Goal: Find specific page/section: Find specific page/section

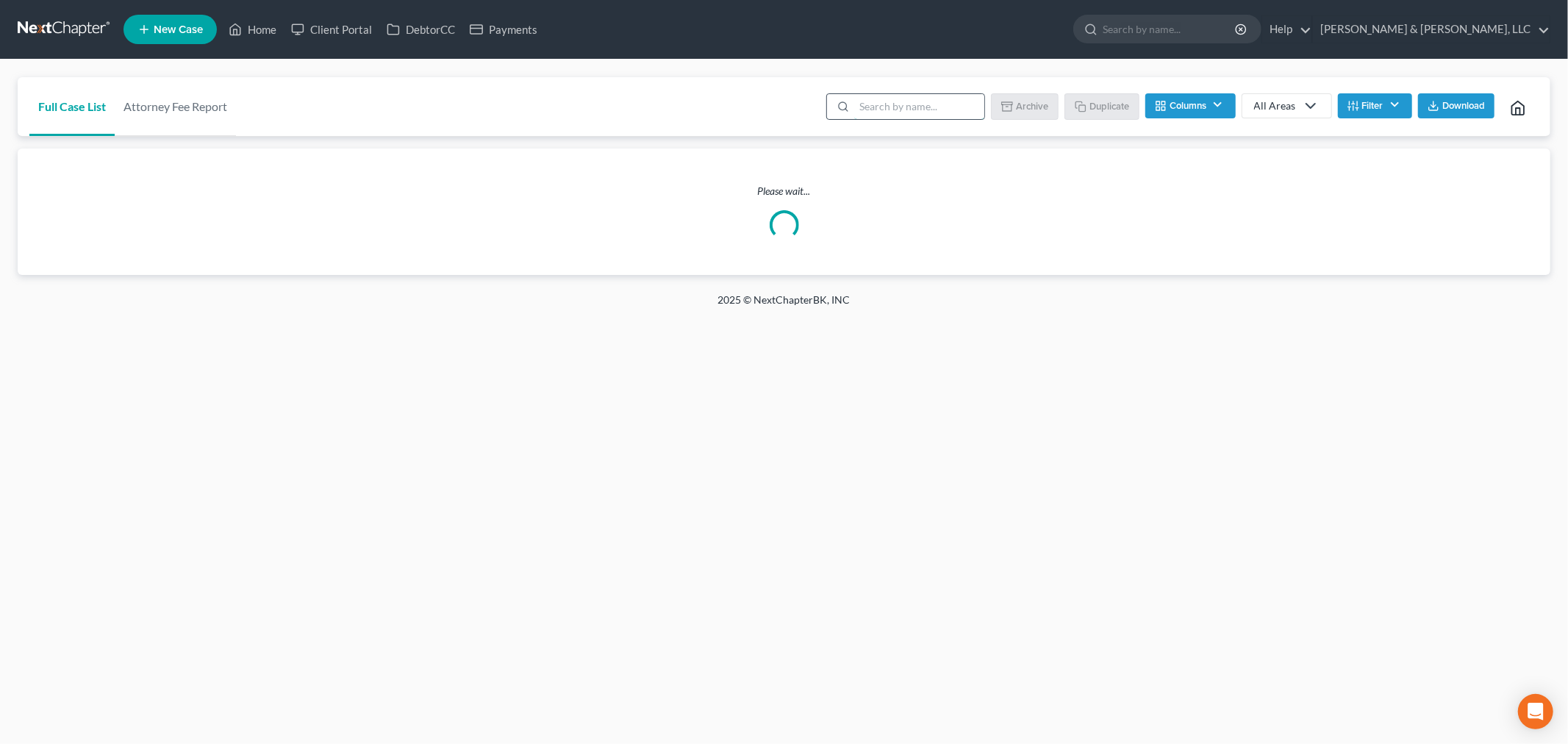
click at [935, 101] on input "search" at bounding box center [919, 107] width 130 height 25
type input "[PERSON_NAME]"
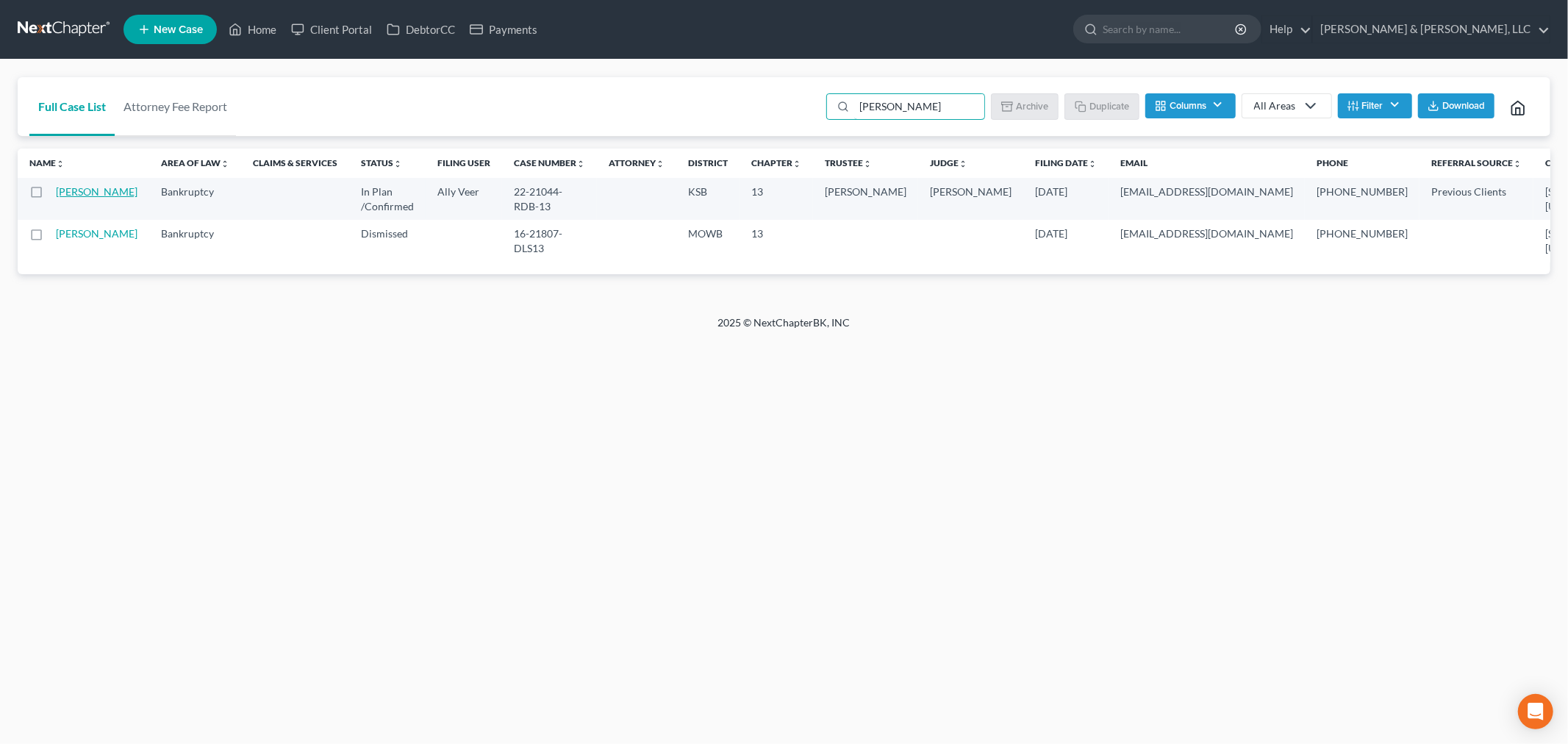
click at [76, 198] on link "[PERSON_NAME]" at bounding box center [96, 191] width 82 height 13
select select "1"
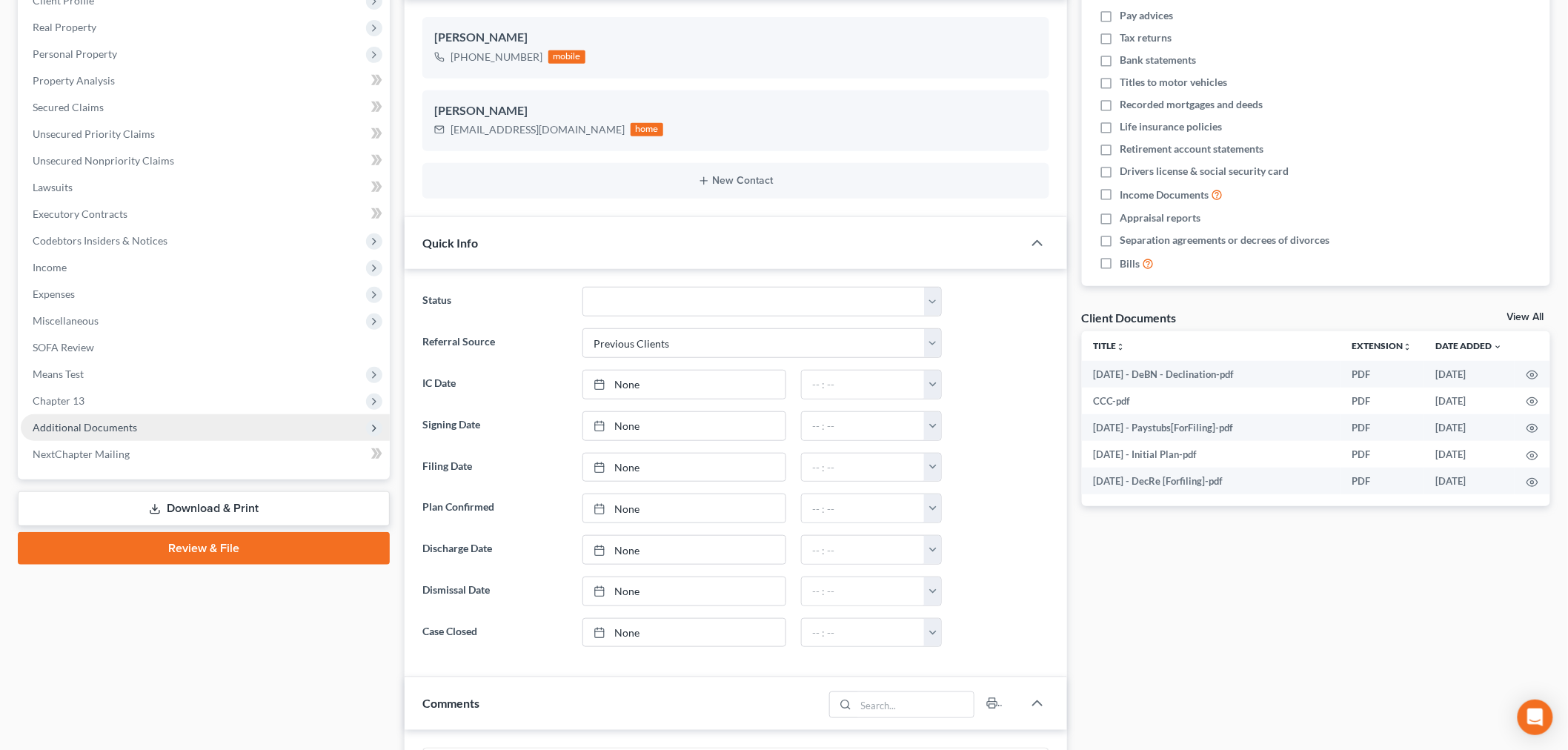
scroll to position [56, 0]
click at [45, 428] on span "Additional Documents" at bounding box center [84, 427] width 104 height 13
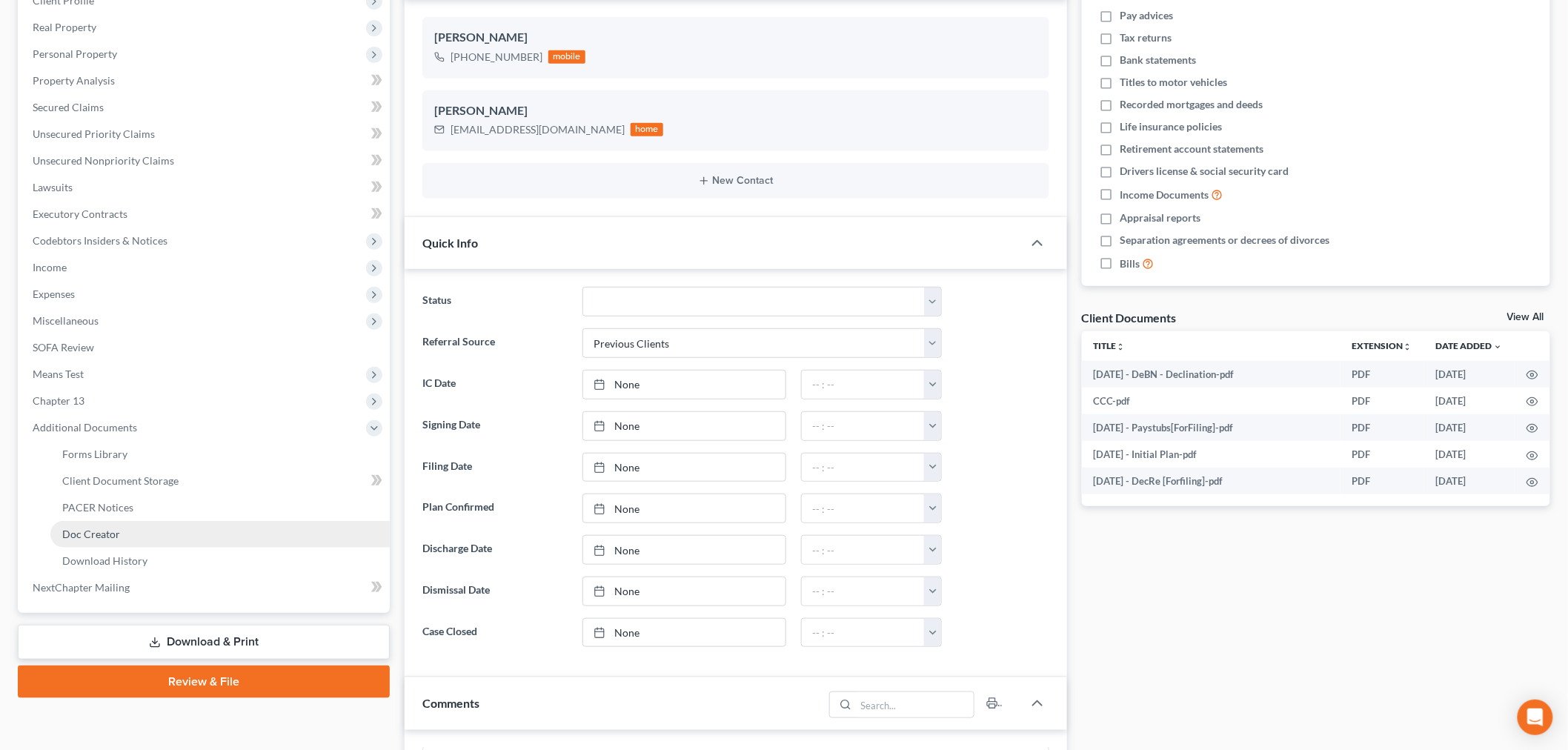
click at [100, 521] on link "Doc Creator" at bounding box center [220, 534] width 339 height 26
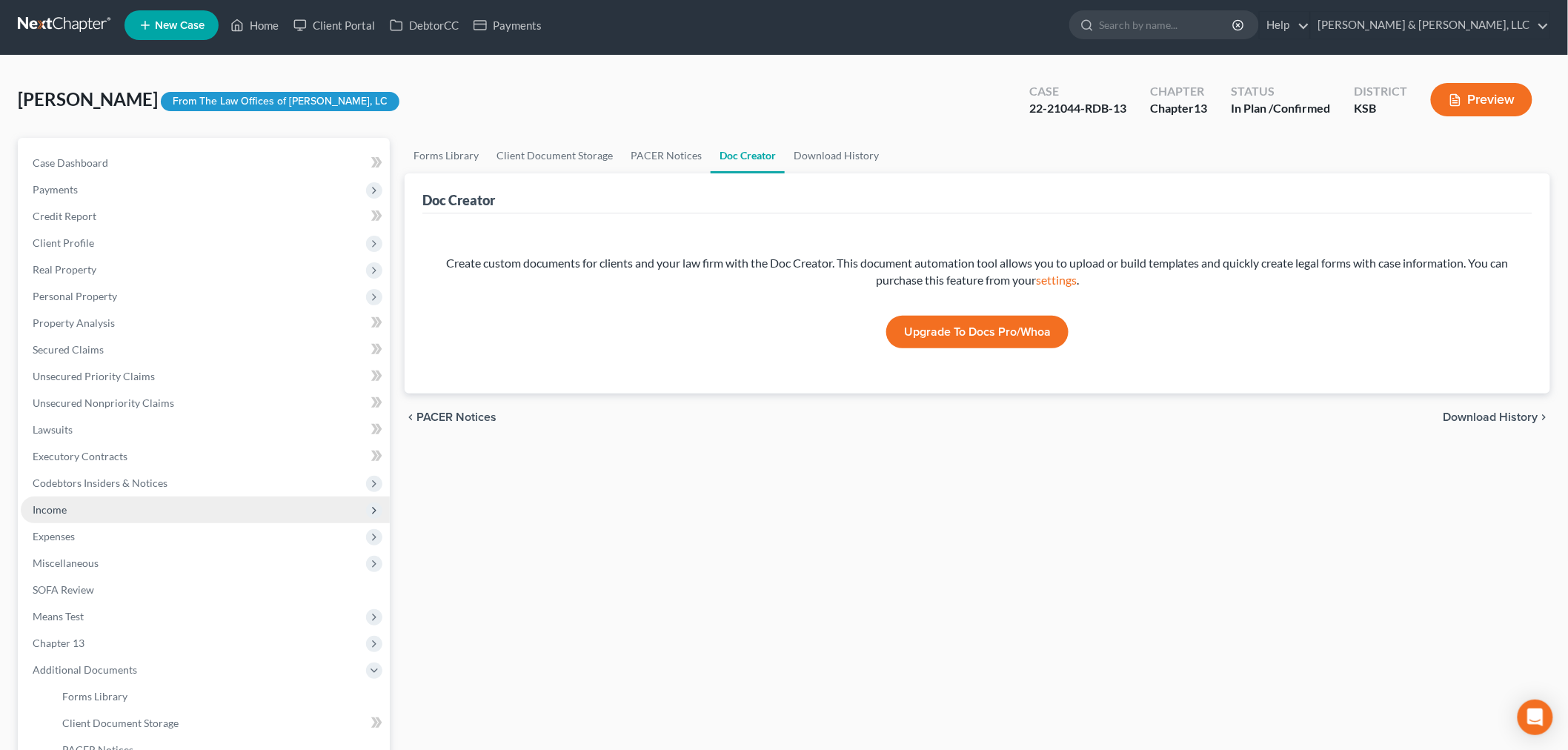
scroll to position [247, 0]
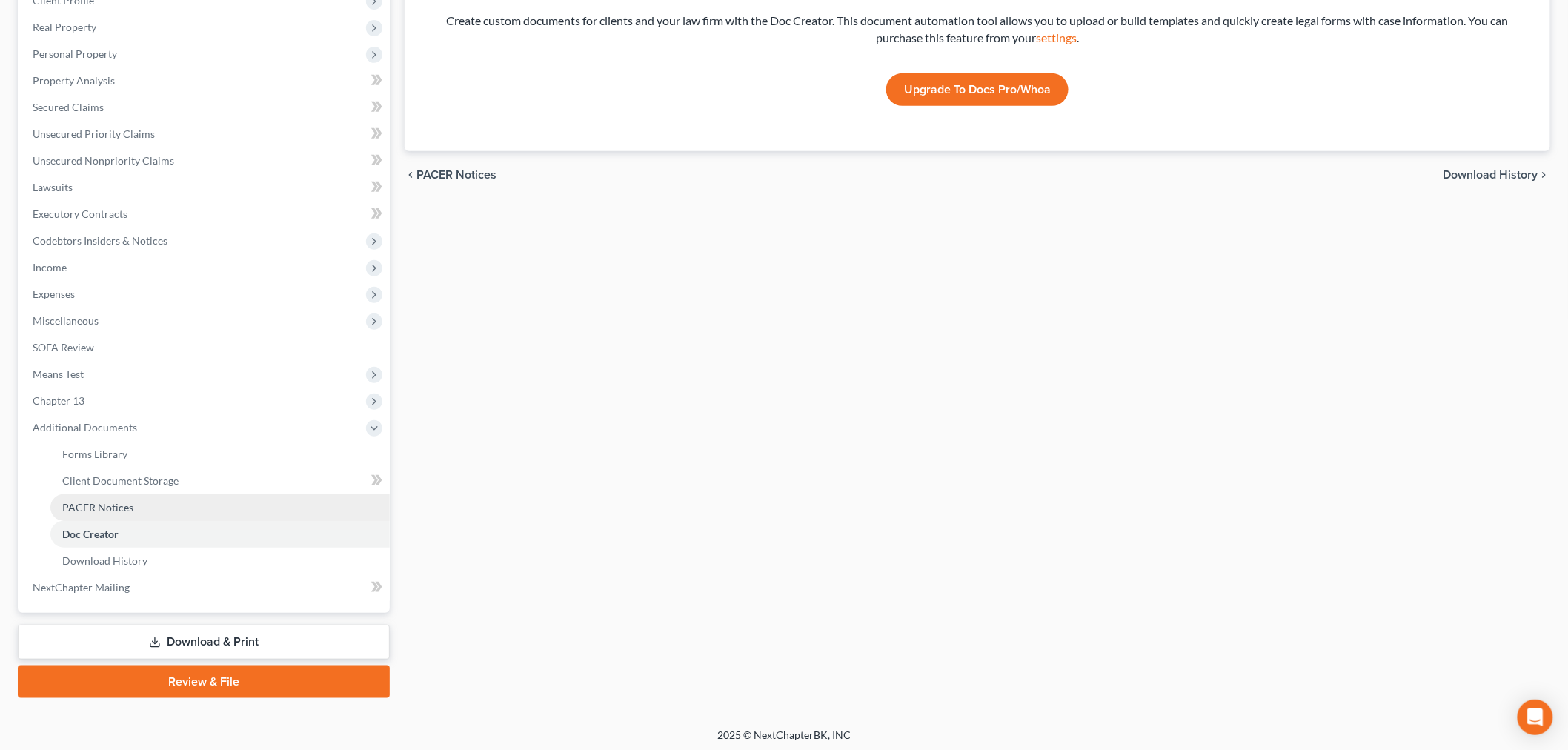
click at [108, 494] on link "PACER Notices" at bounding box center [220, 507] width 339 height 26
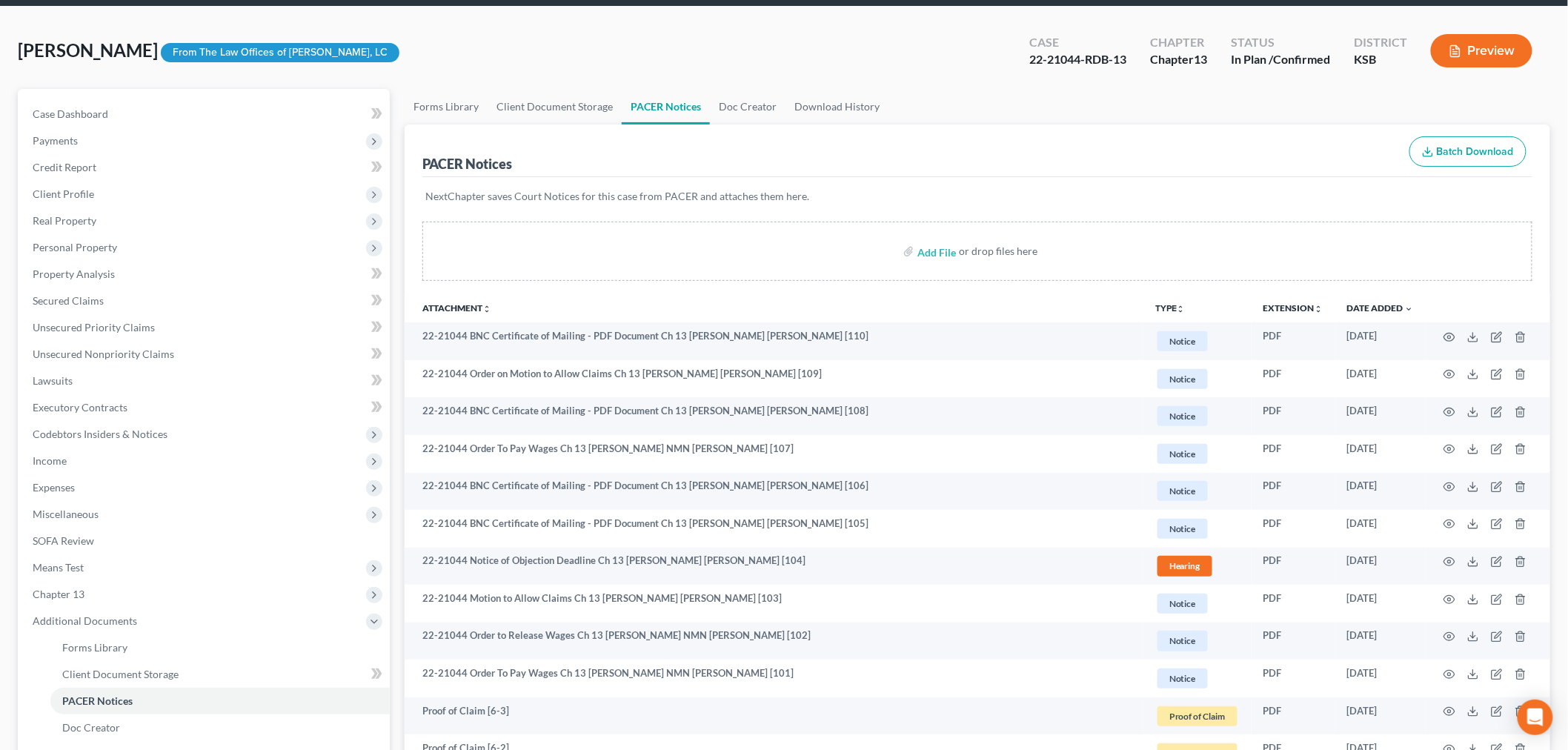
scroll to position [82, 0]
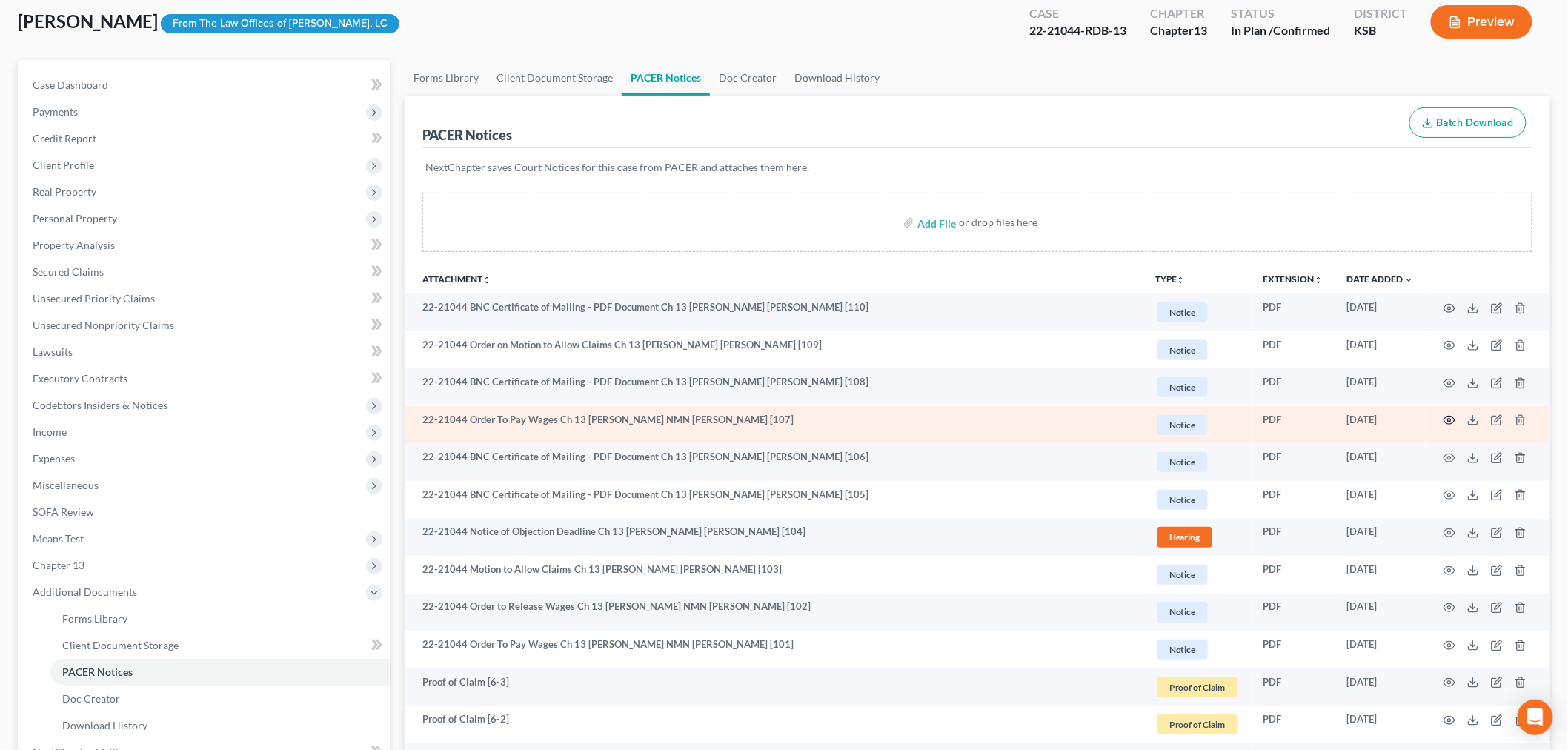
click at [1451, 419] on circle "button" at bounding box center [1449, 419] width 3 height 3
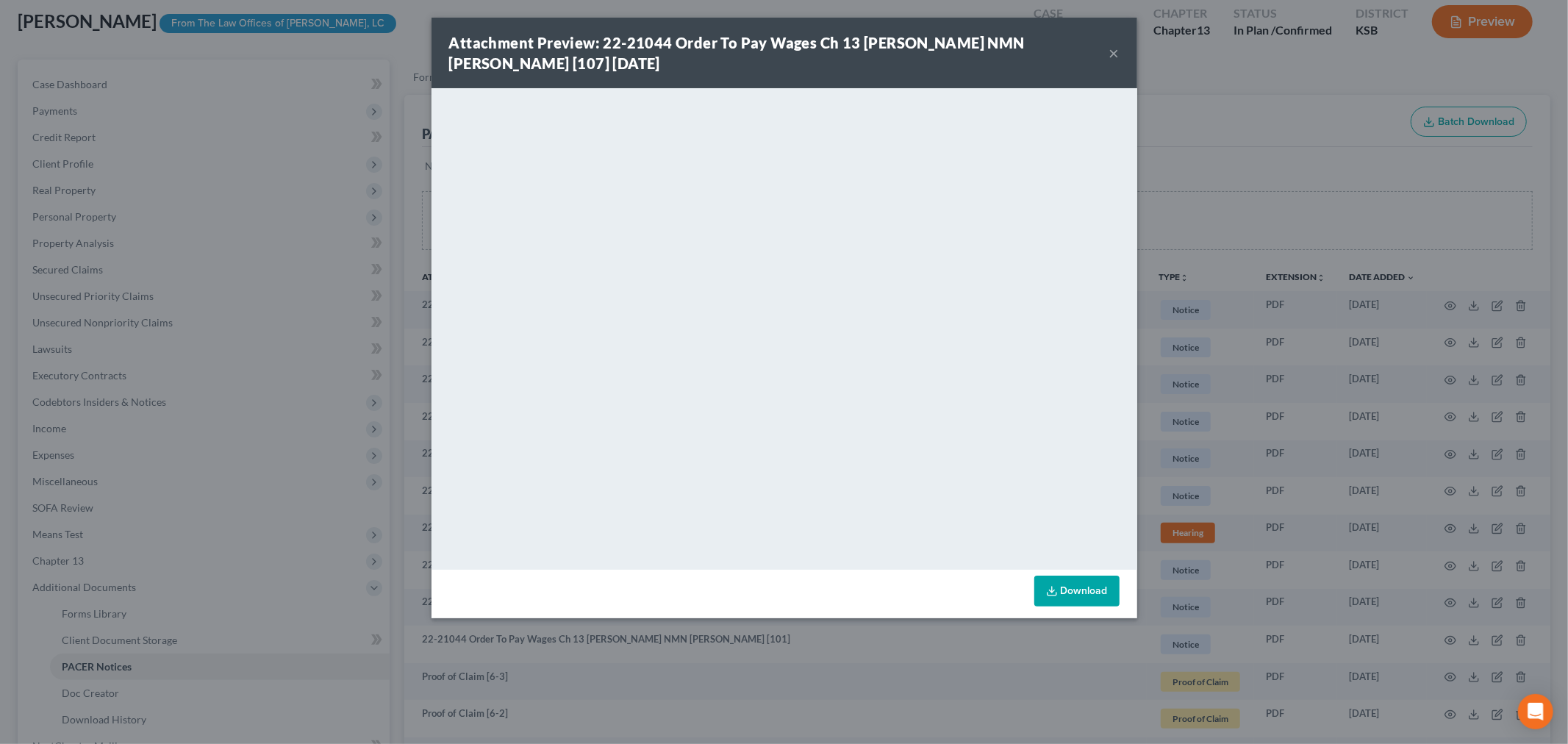
click at [1113, 47] on button "×" at bounding box center [1114, 52] width 10 height 18
